Goal: Task Accomplishment & Management: Manage account settings

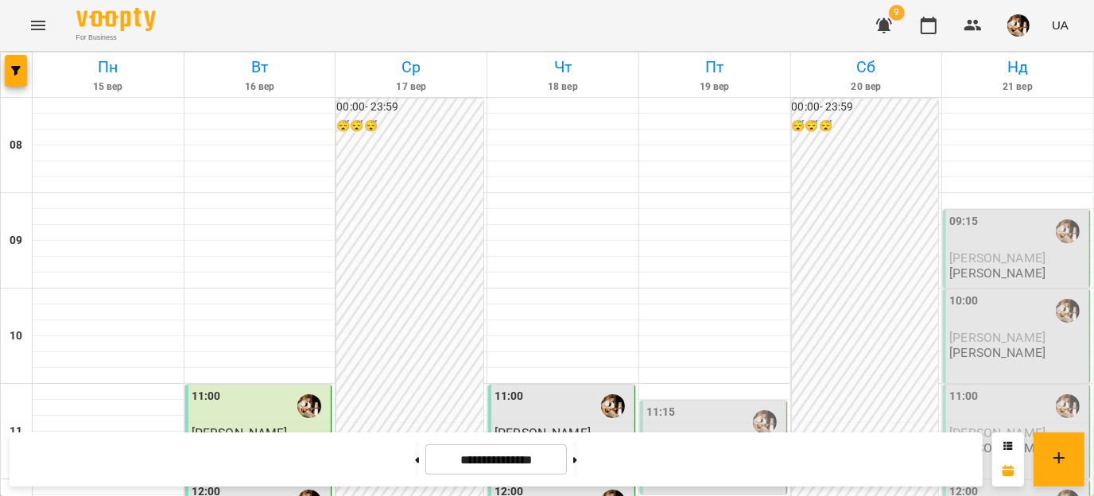
scroll to position [711, 0]
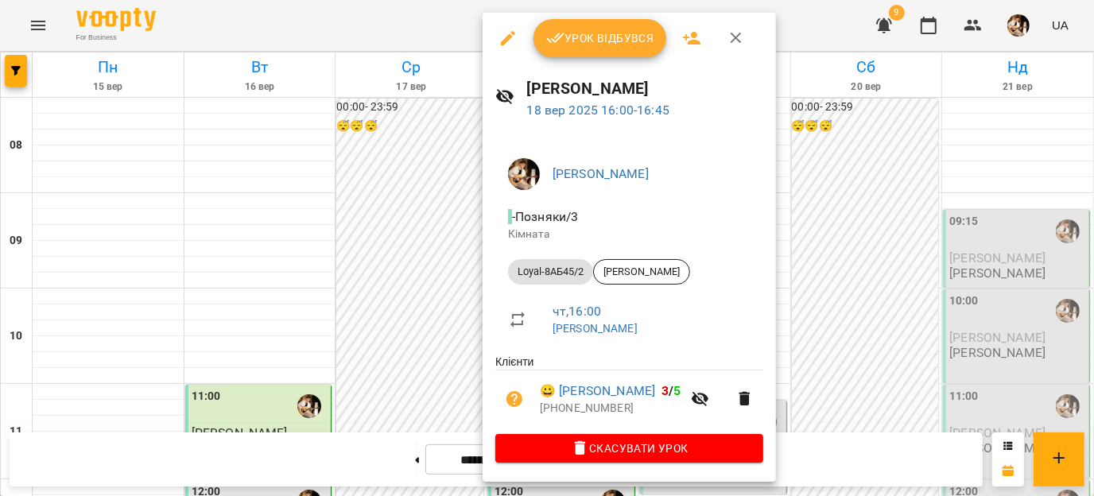
click at [606, 31] on span "Урок відбувся" at bounding box center [600, 38] width 108 height 19
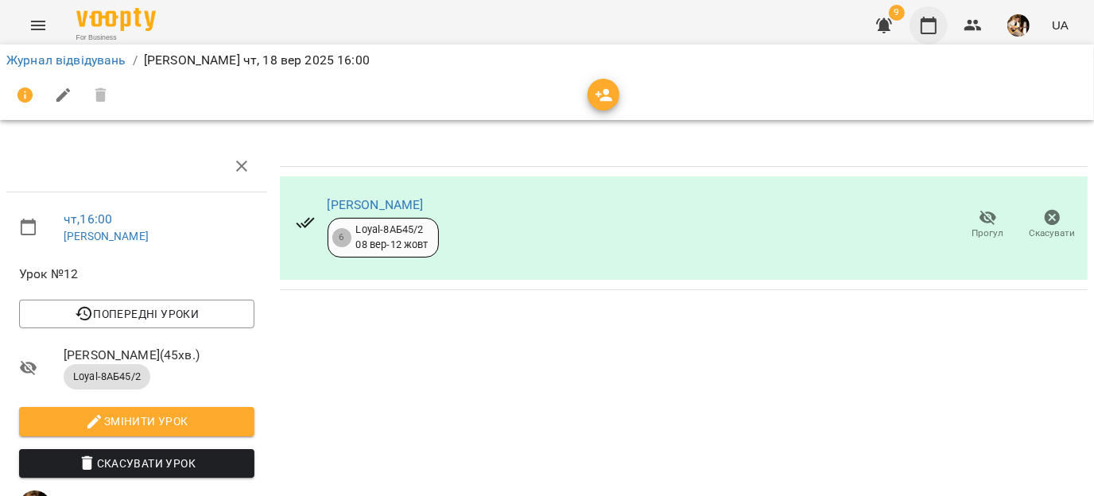
click at [929, 31] on icon "button" at bounding box center [928, 25] width 19 height 19
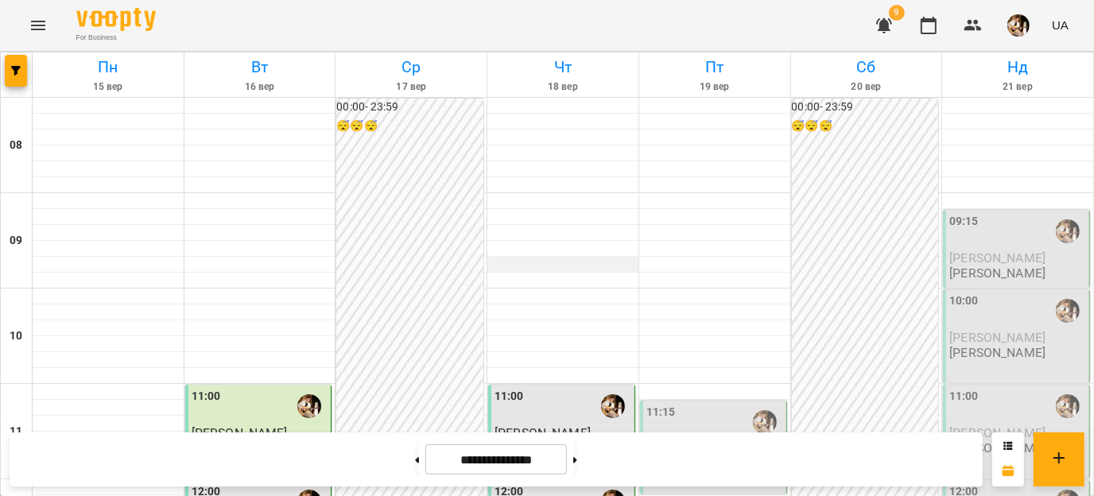
scroll to position [587, 0]
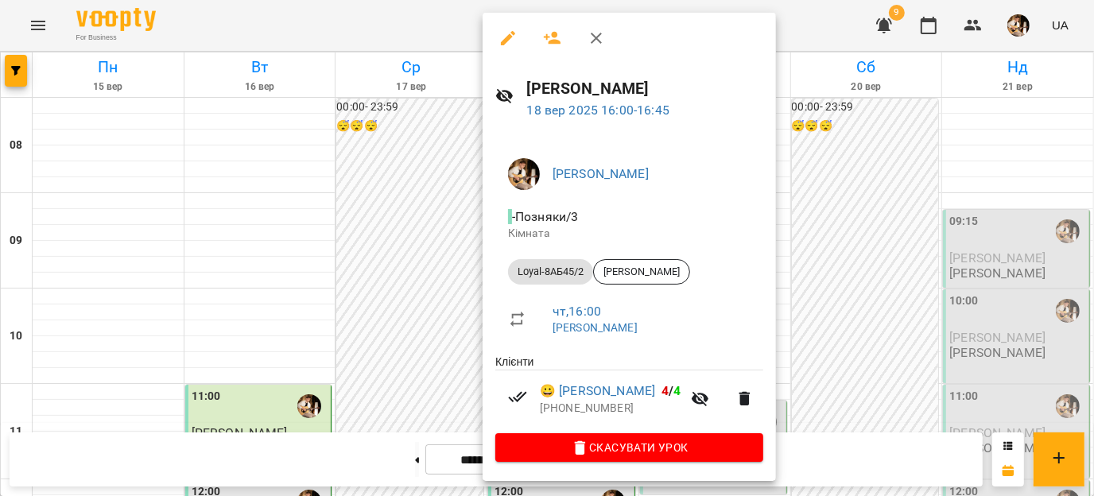
click at [375, 358] on div at bounding box center [547, 248] width 1094 height 496
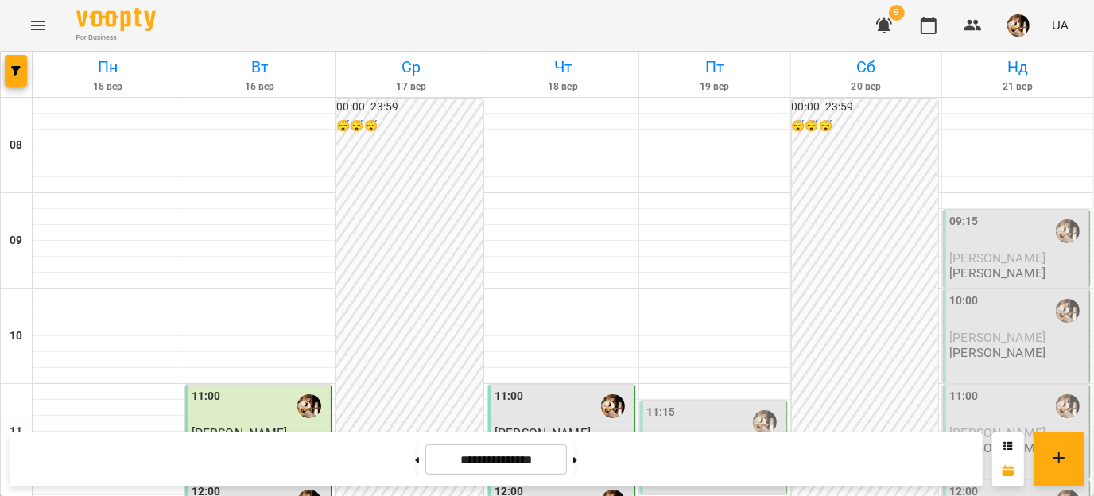
scroll to position [912, 0]
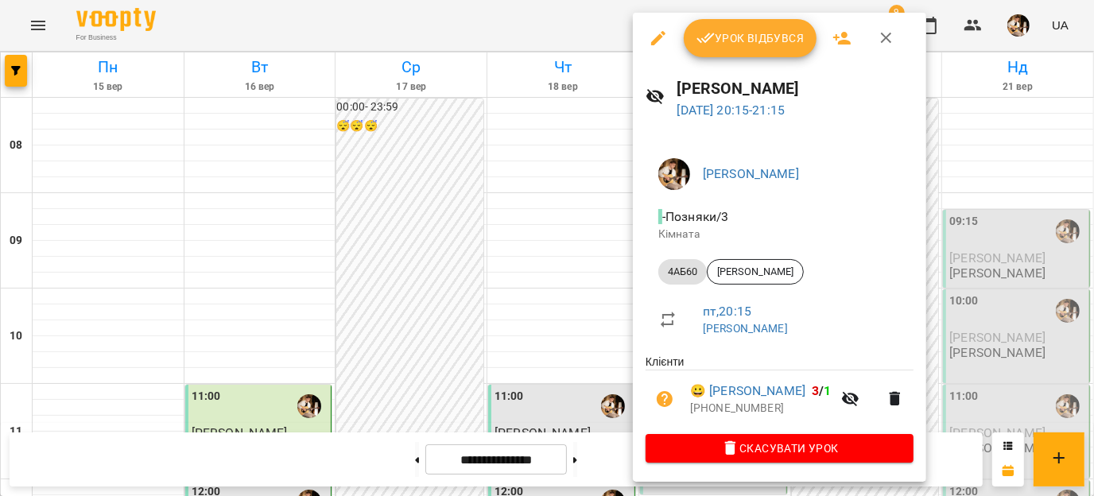
click at [653, 52] on button "button" at bounding box center [658, 38] width 38 height 38
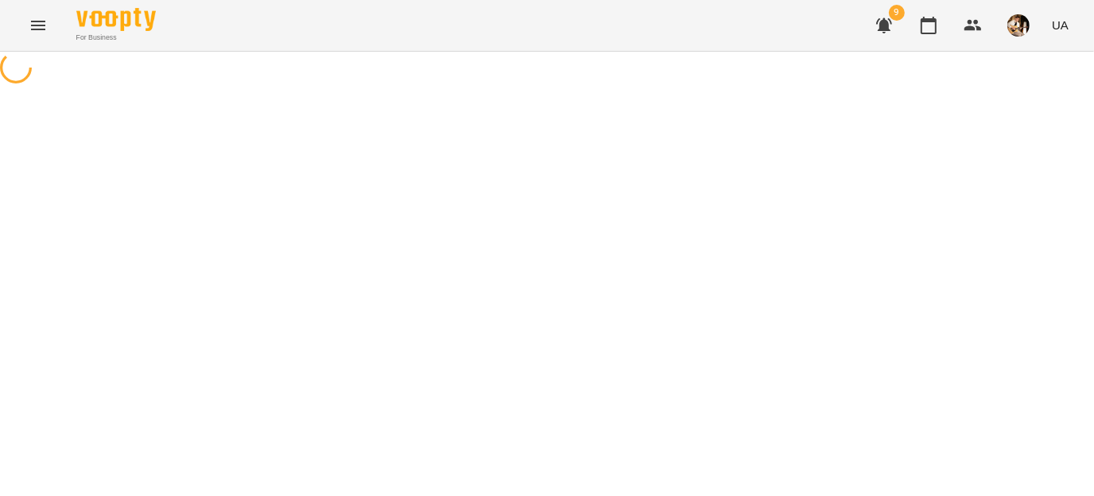
select select "*****"
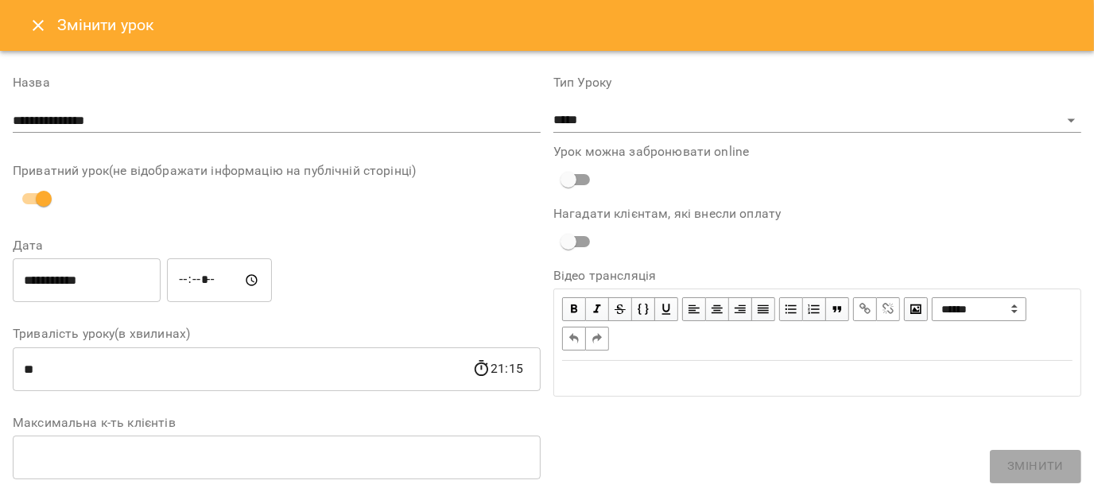
click at [31, 25] on icon "Close" at bounding box center [38, 25] width 19 height 19
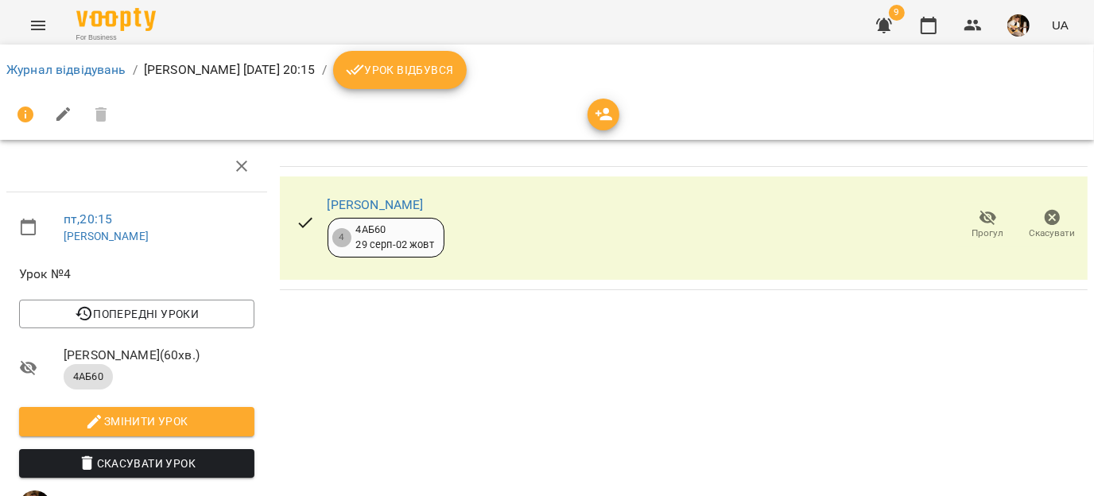
click at [121, 462] on span "Скасувати Урок" at bounding box center [137, 463] width 210 height 19
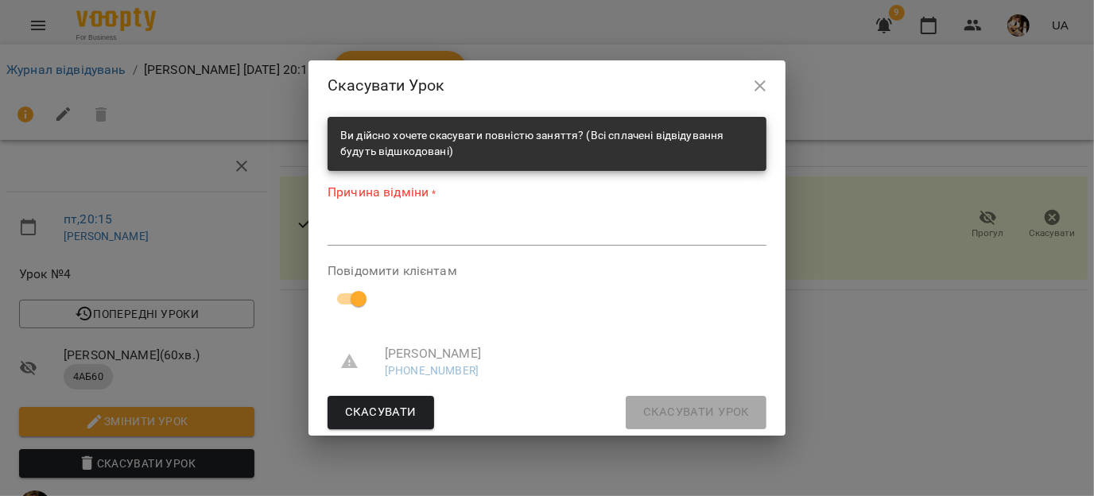
click at [409, 238] on textarea at bounding box center [546, 232] width 439 height 15
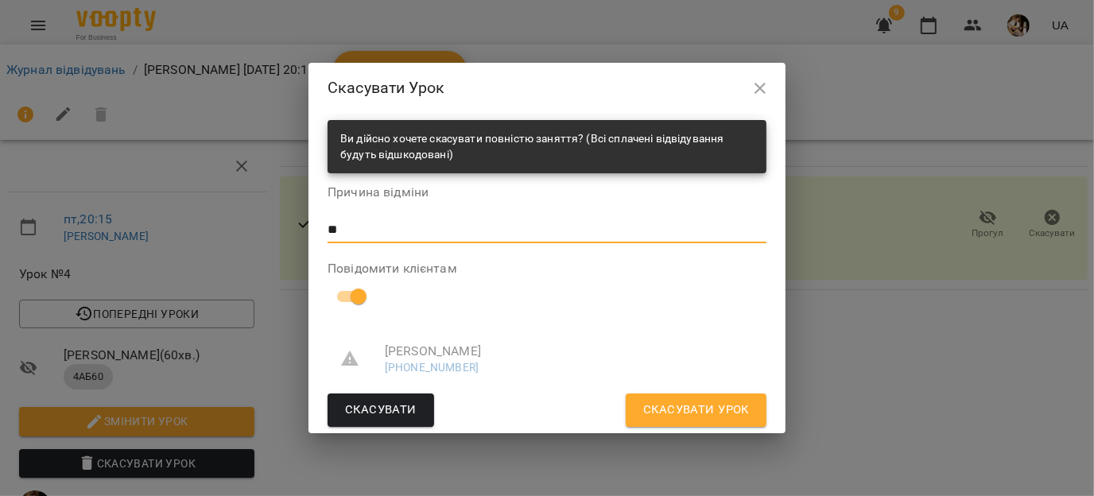
type textarea "**"
click at [667, 403] on span "Скасувати Урок" at bounding box center [696, 410] width 106 height 21
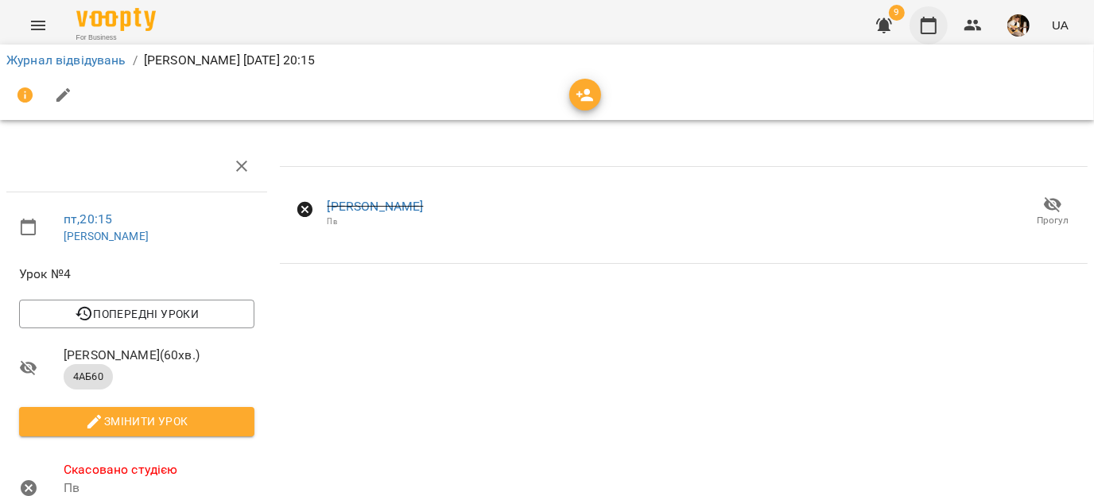
click at [933, 29] on icon "button" at bounding box center [928, 25] width 19 height 19
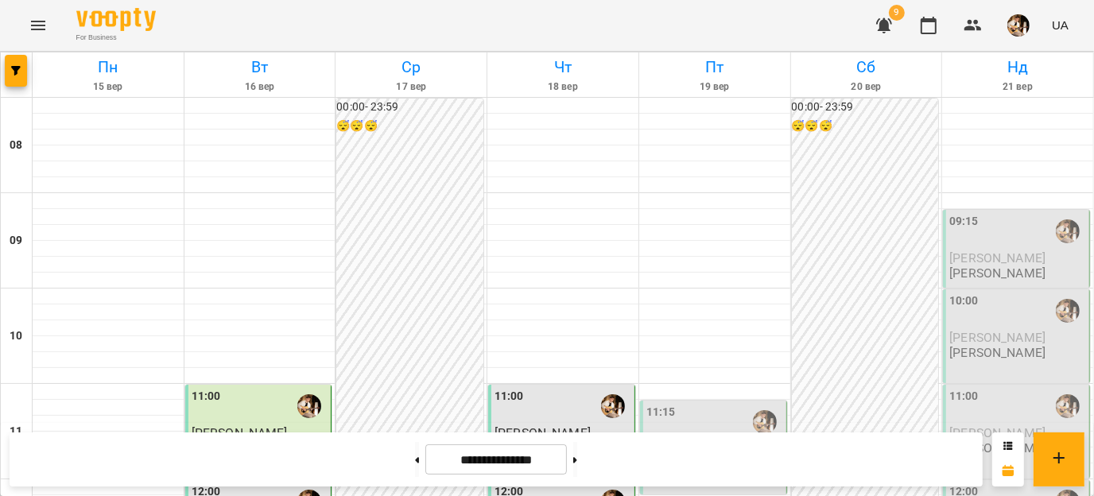
scroll to position [777, 0]
